Goal: Information Seeking & Learning: Learn about a topic

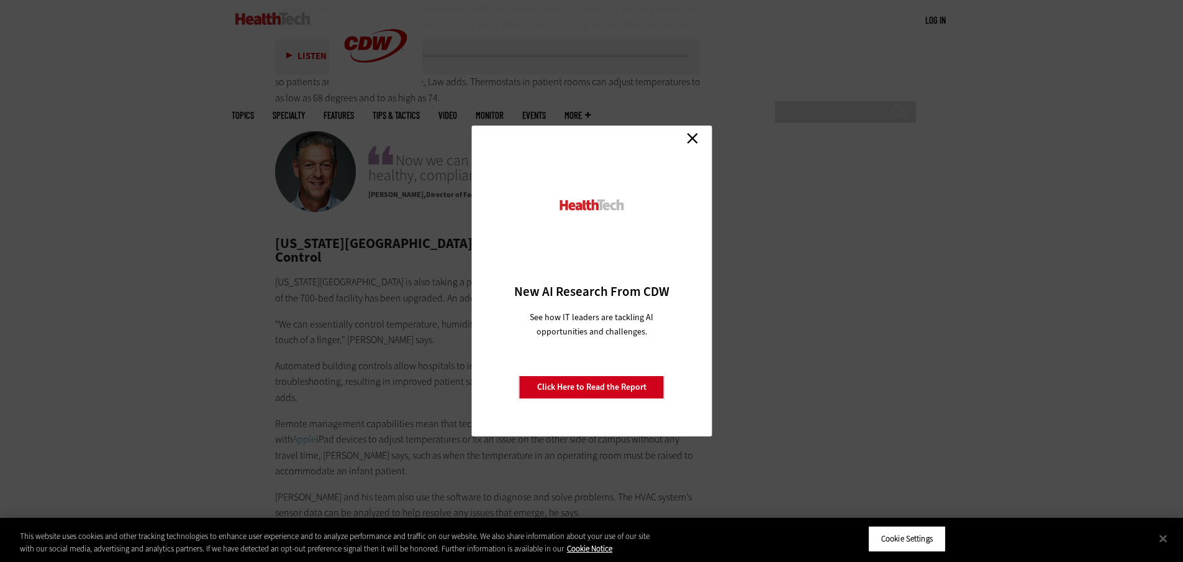
click at [691, 140] on link "Close" at bounding box center [692, 138] width 19 height 19
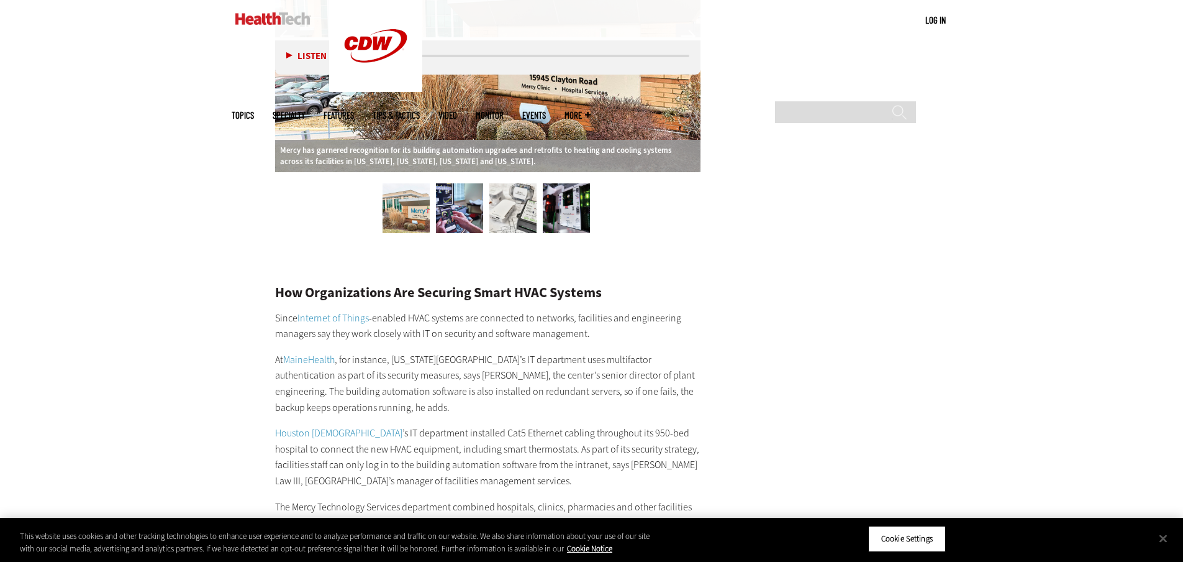
scroll to position [1751, 0]
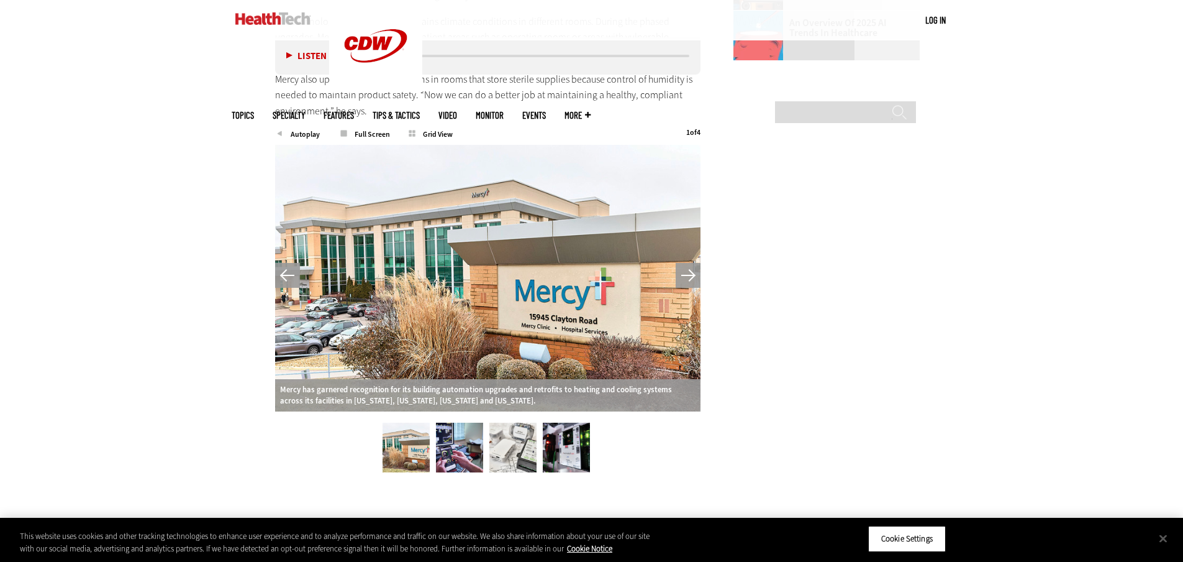
click at [436, 433] on img at bounding box center [459, 447] width 47 height 50
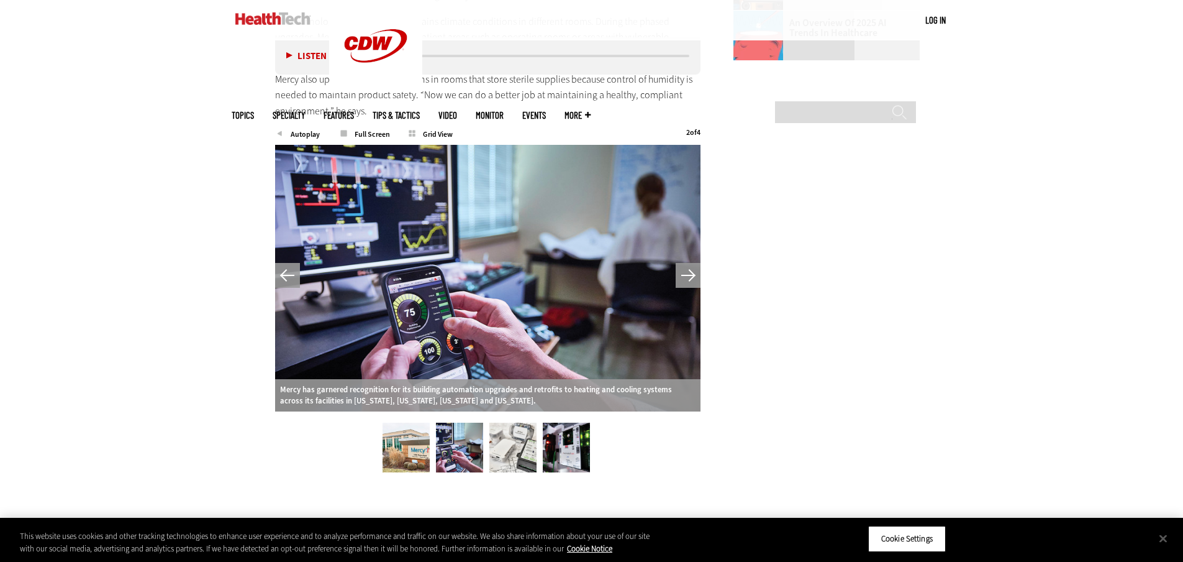
click at [511, 434] on img at bounding box center [512, 447] width 47 height 50
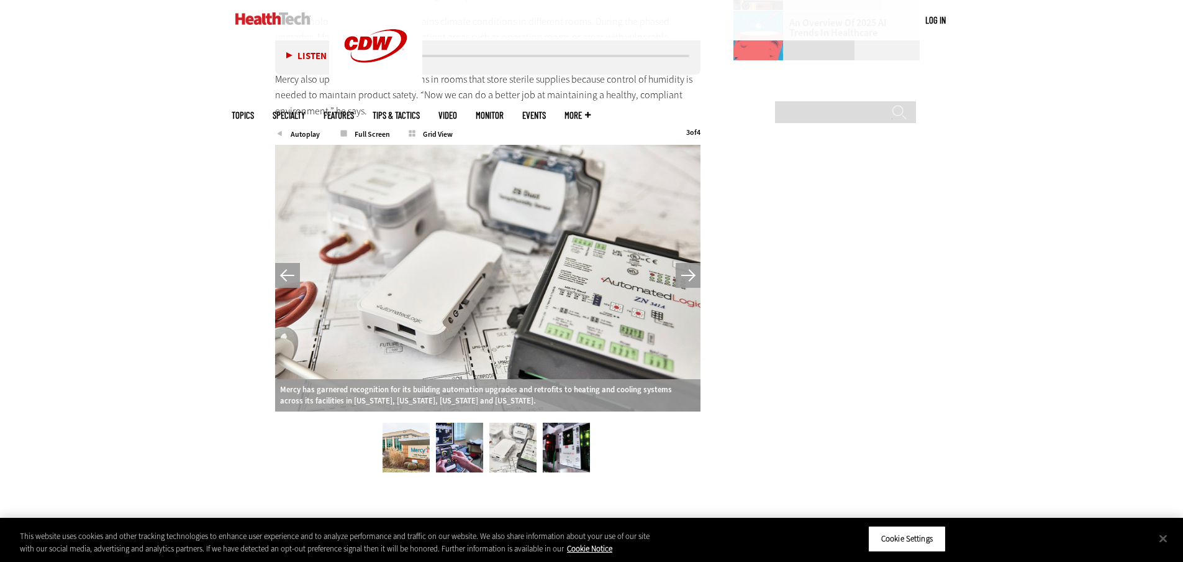
click at [558, 438] on img at bounding box center [566, 447] width 47 height 50
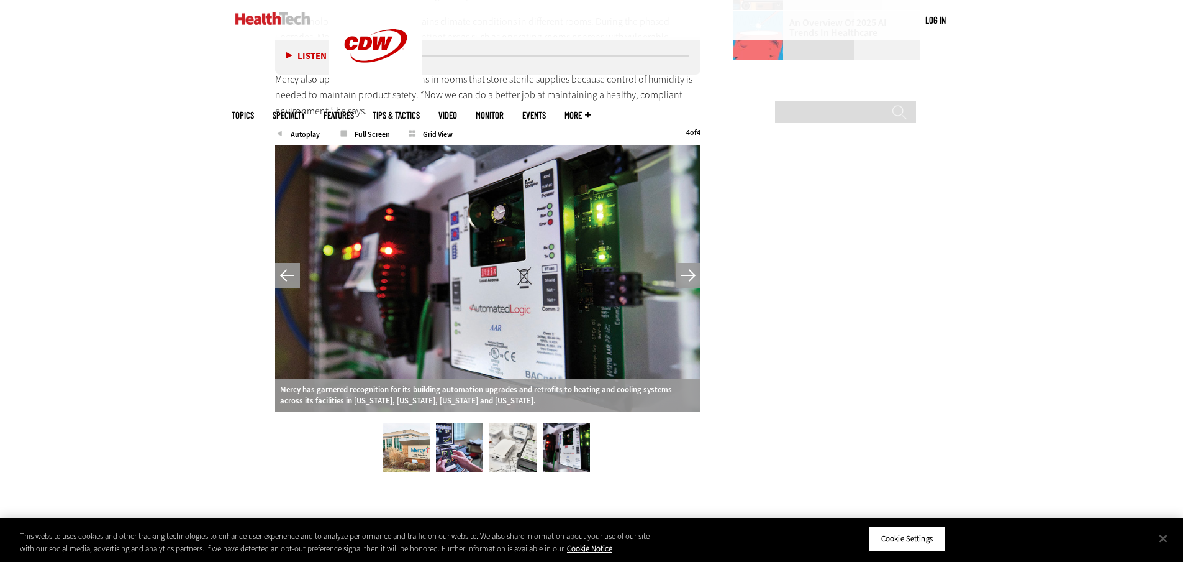
click at [560, 437] on img at bounding box center [566, 447] width 47 height 50
click at [458, 434] on img at bounding box center [459, 447] width 47 height 50
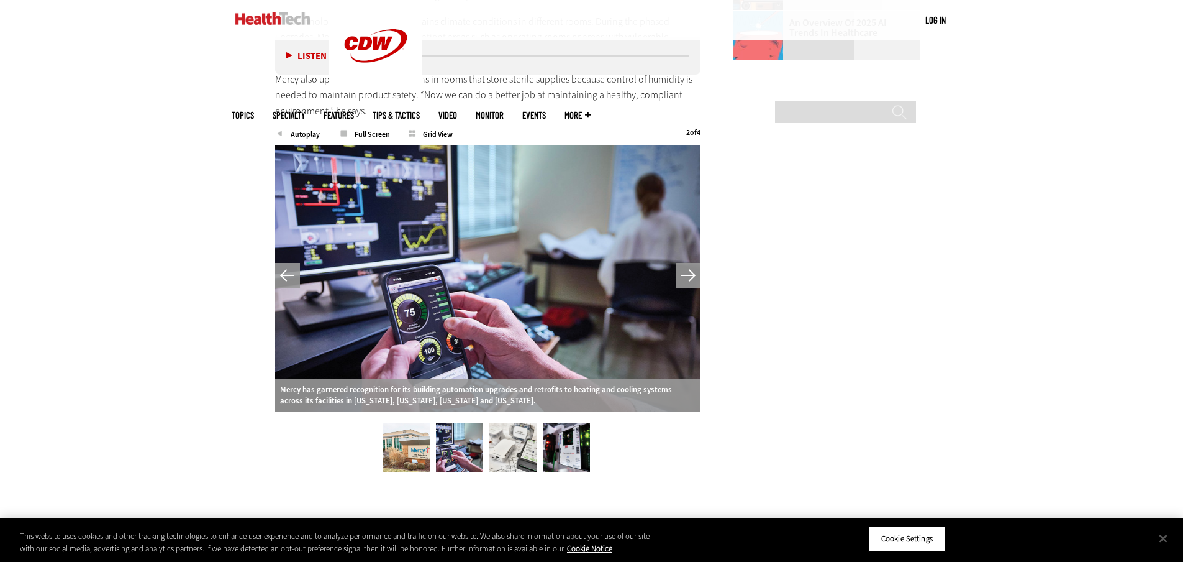
click at [552, 234] on div at bounding box center [488, 278] width 426 height 266
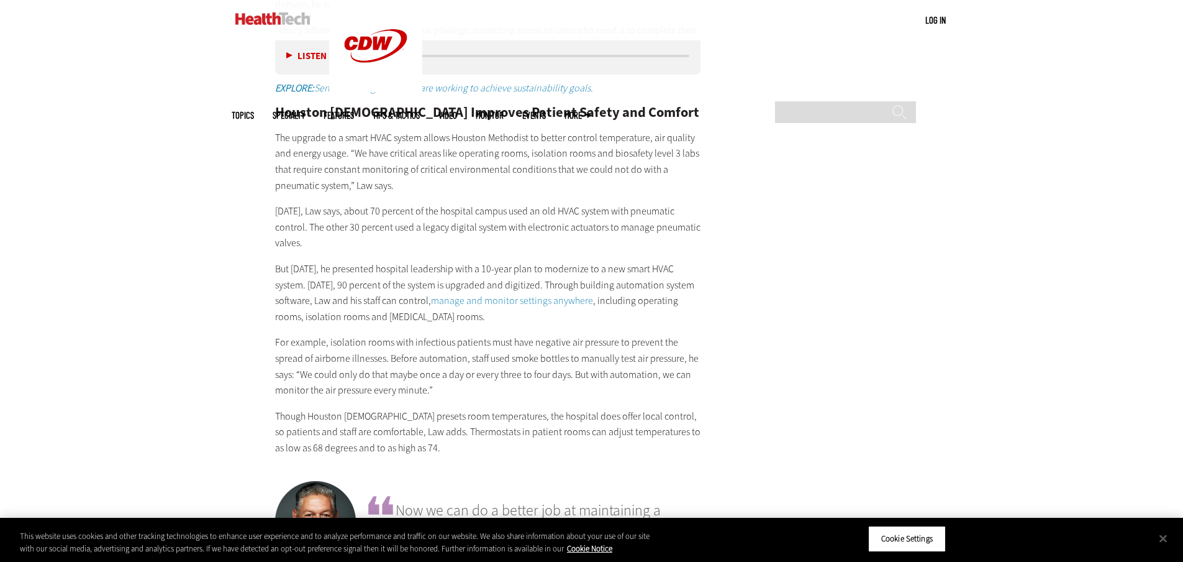
scroll to position [2558, 0]
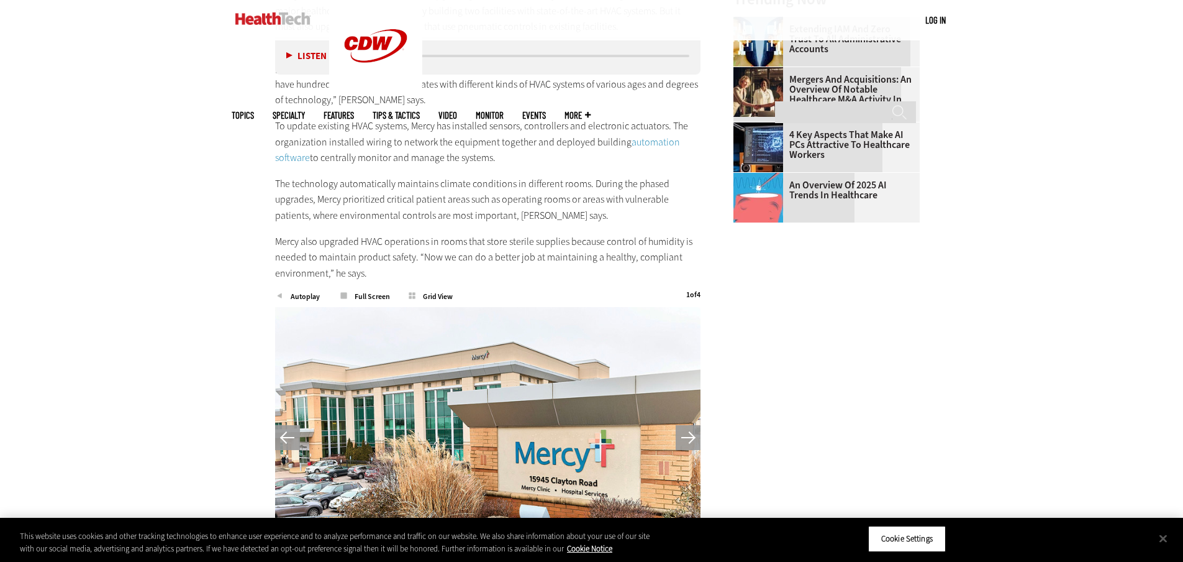
scroll to position [1860, 0]
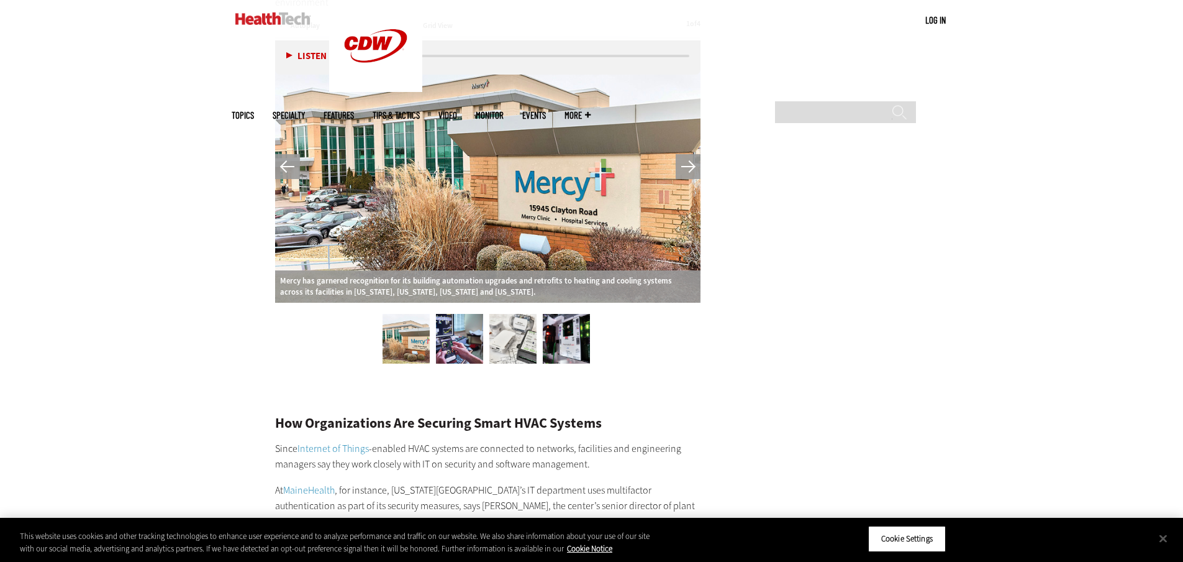
click at [687, 155] on button "Next" at bounding box center [688, 166] width 25 height 25
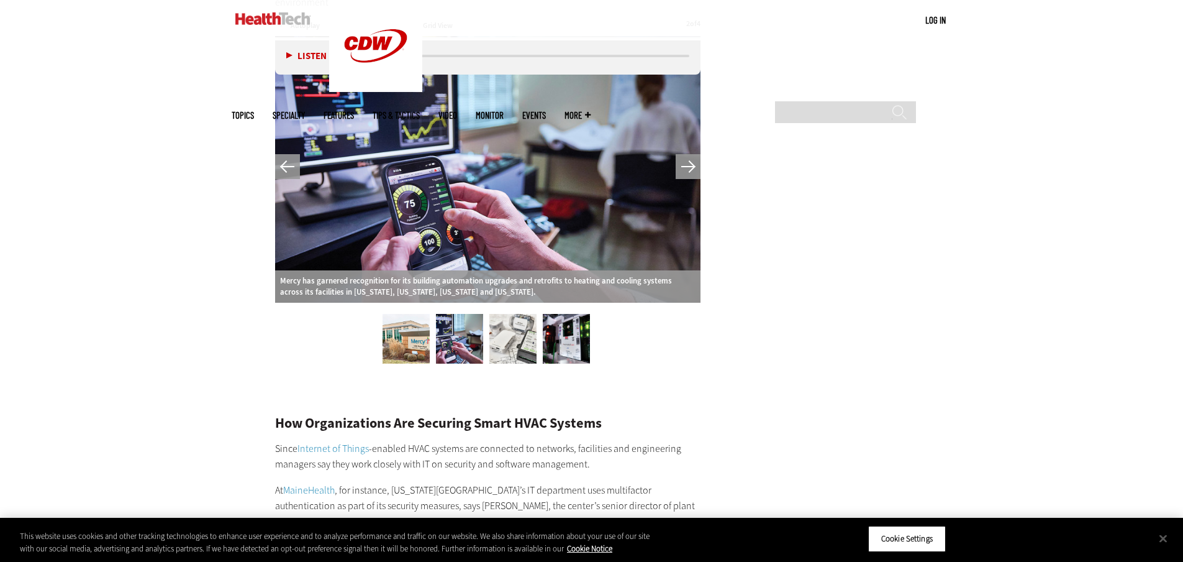
click at [687, 155] on button "Next" at bounding box center [688, 166] width 25 height 25
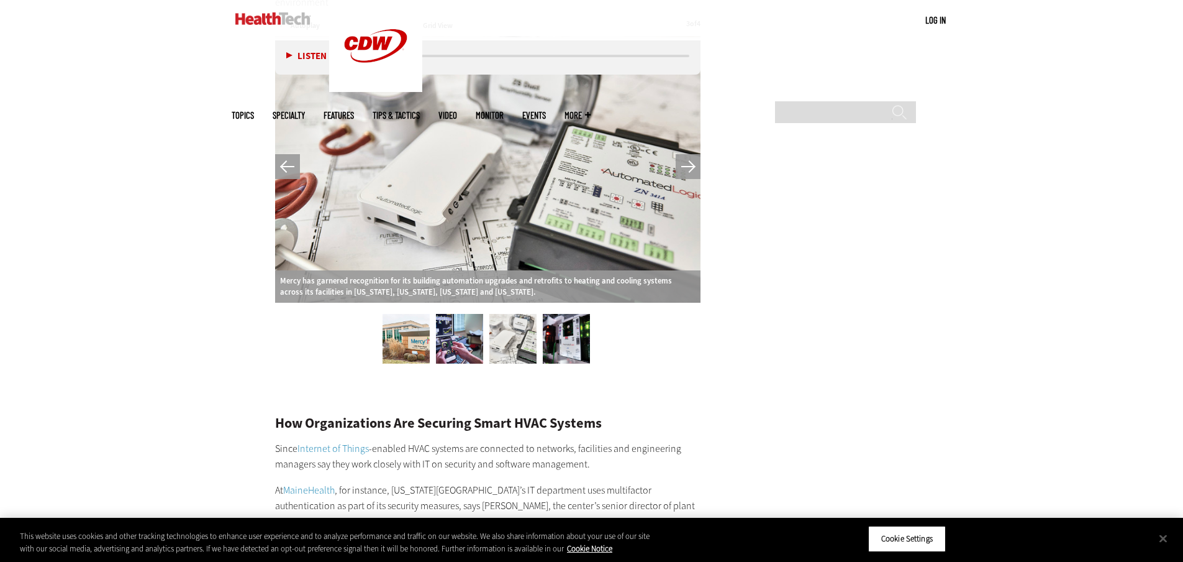
click at [687, 155] on button "Next" at bounding box center [688, 166] width 25 height 25
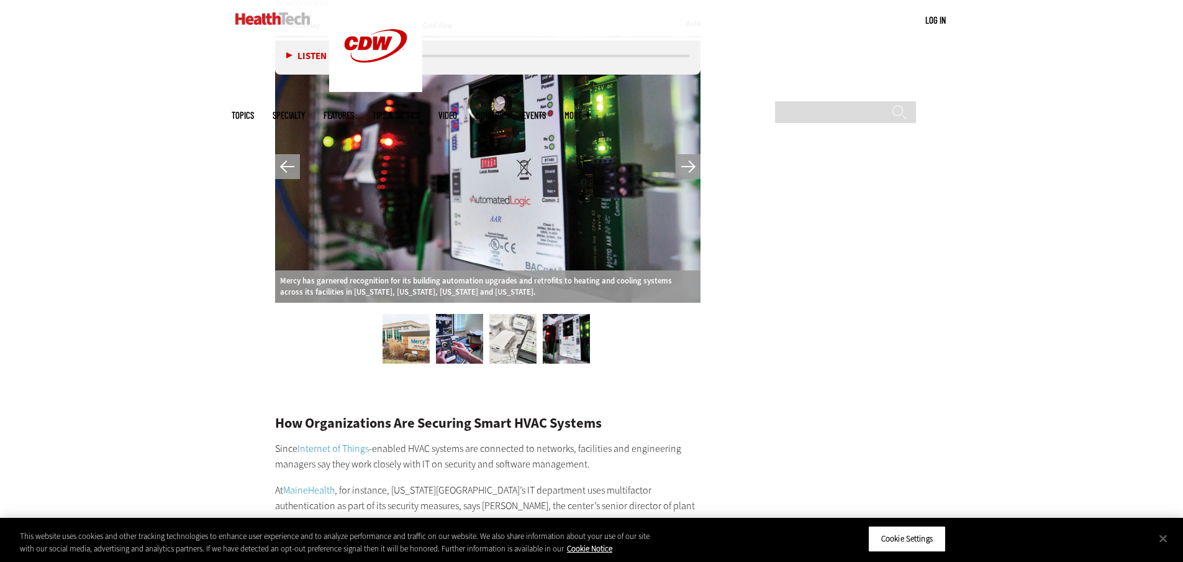
click at [687, 155] on button "Next" at bounding box center [688, 166] width 25 height 25
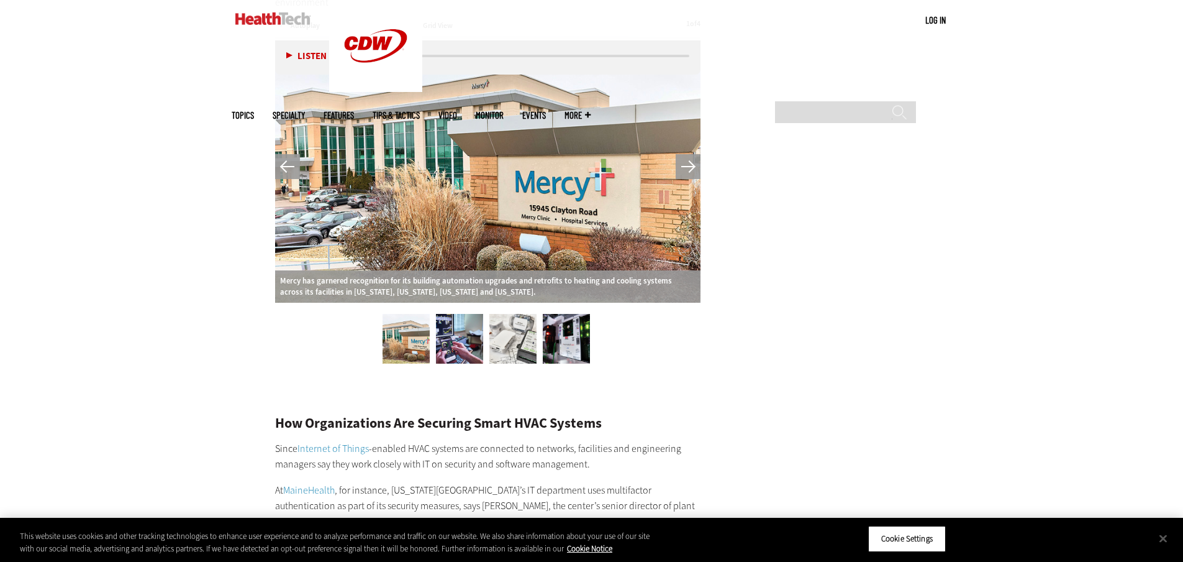
click at [687, 155] on button "Next" at bounding box center [688, 166] width 25 height 25
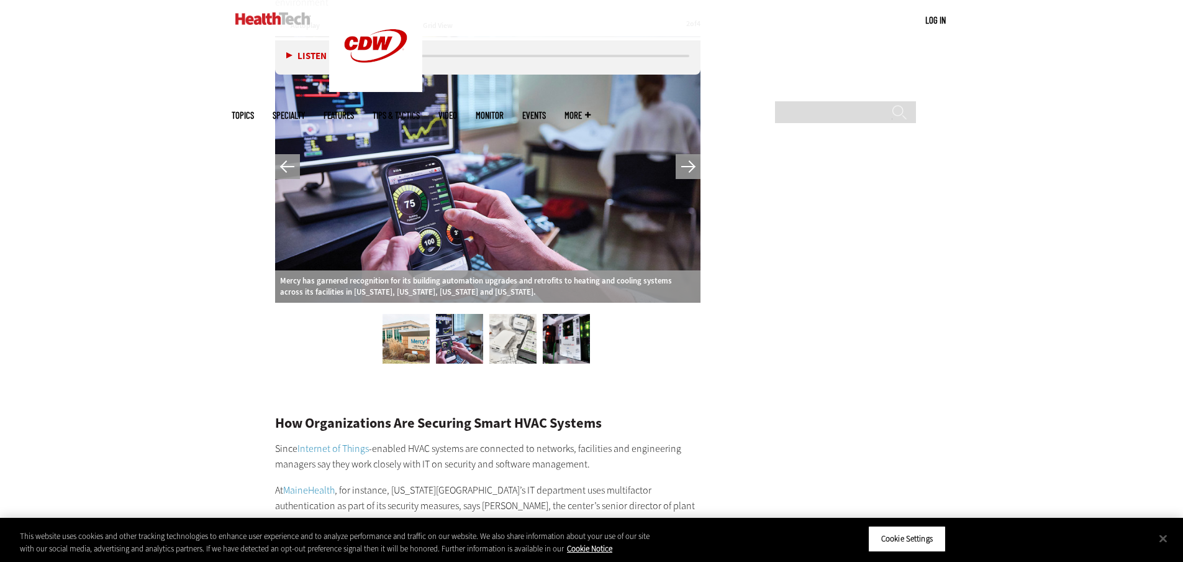
click at [687, 155] on button "Next" at bounding box center [688, 166] width 25 height 25
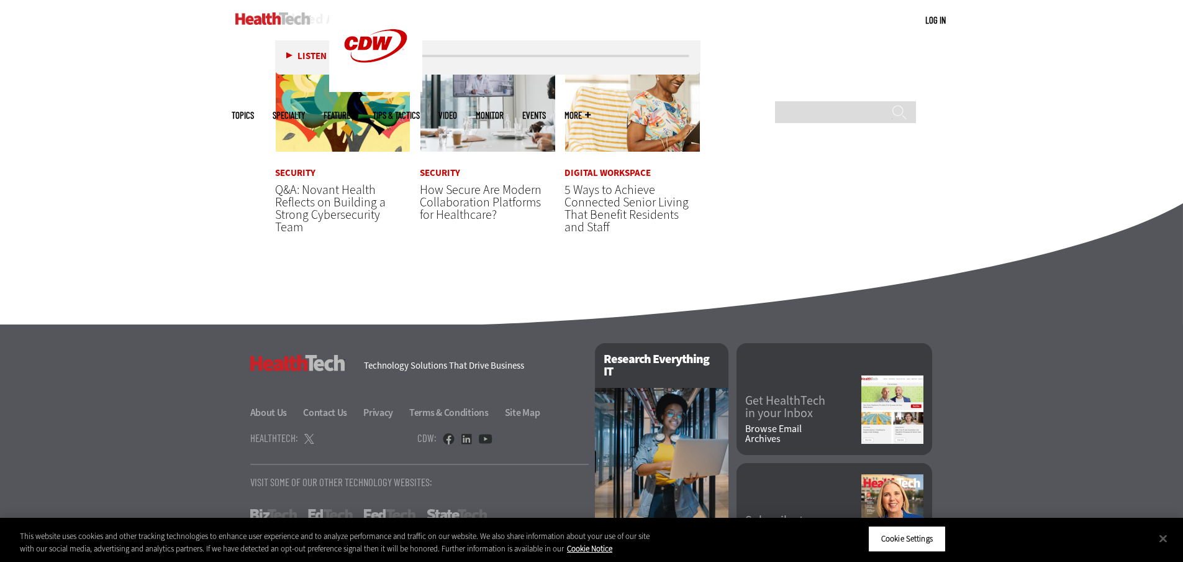
scroll to position [3801, 0]
